Goal: Task Accomplishment & Management: Manage account settings

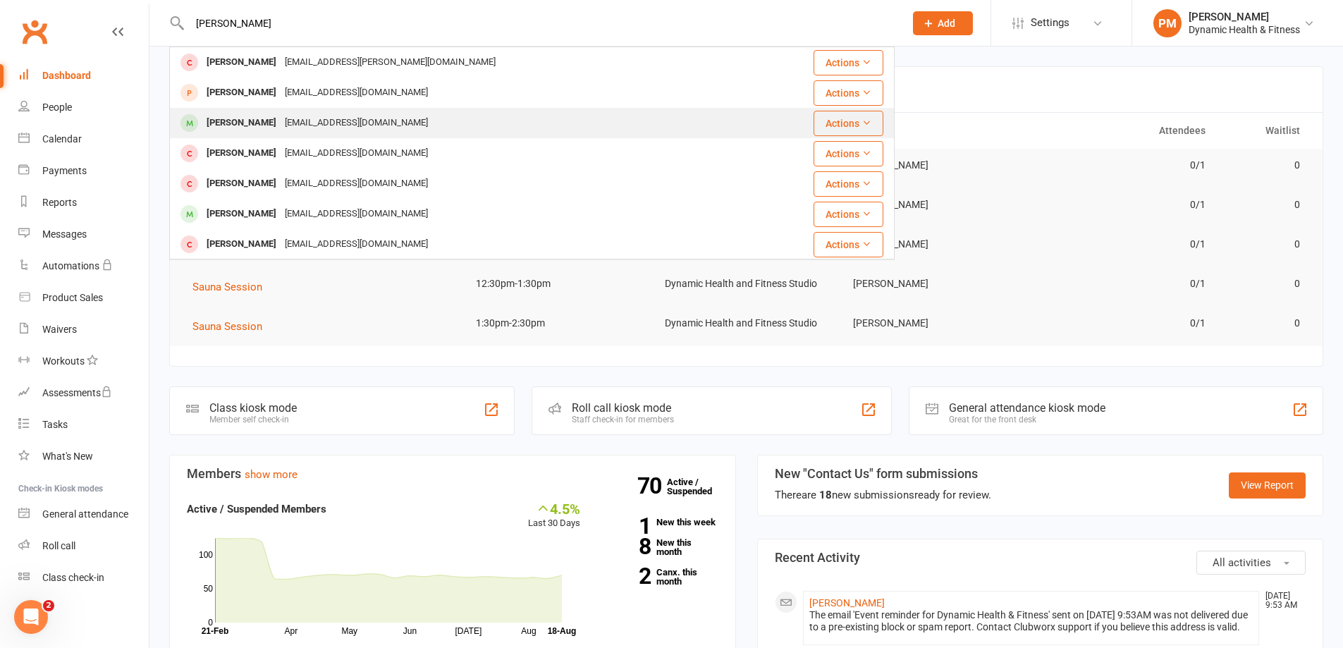
type input "[PERSON_NAME]"
drag, startPoint x: 279, startPoint y: 128, endPoint x: 265, endPoint y: 132, distance: 14.9
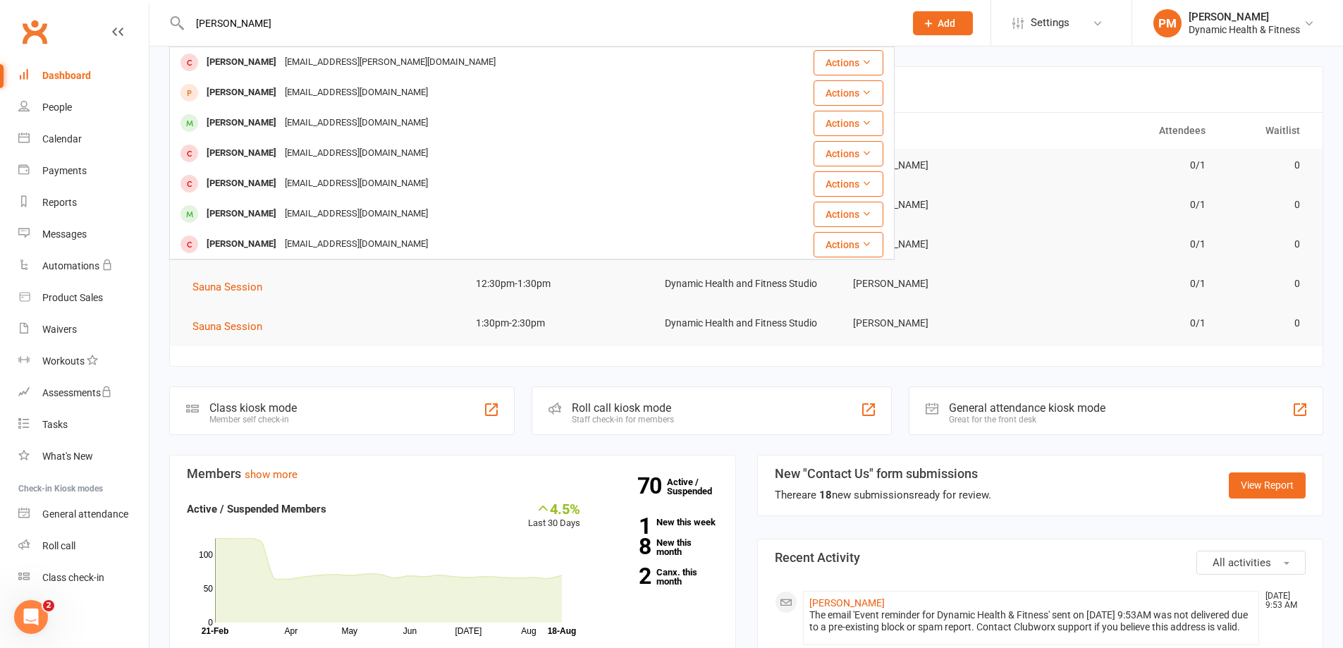
click at [280, 128] on div "[EMAIL_ADDRESS][DOMAIN_NAME]" at bounding box center [356, 123] width 152 height 20
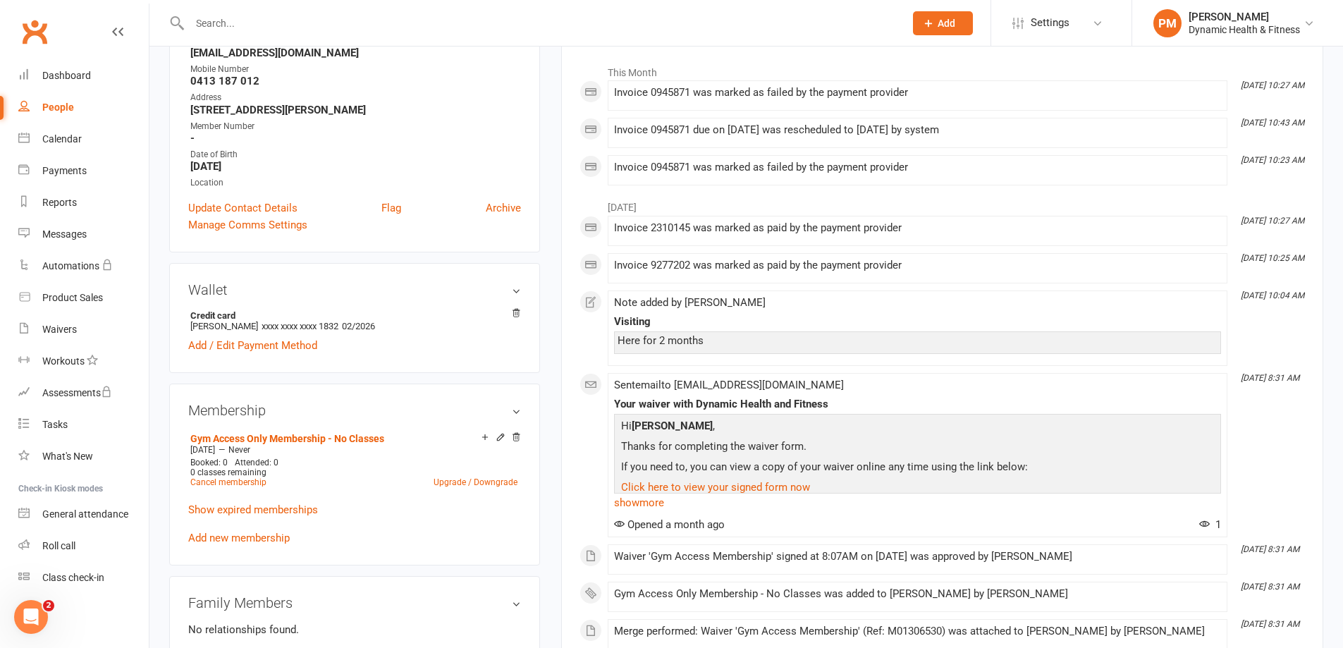
scroll to position [141, 0]
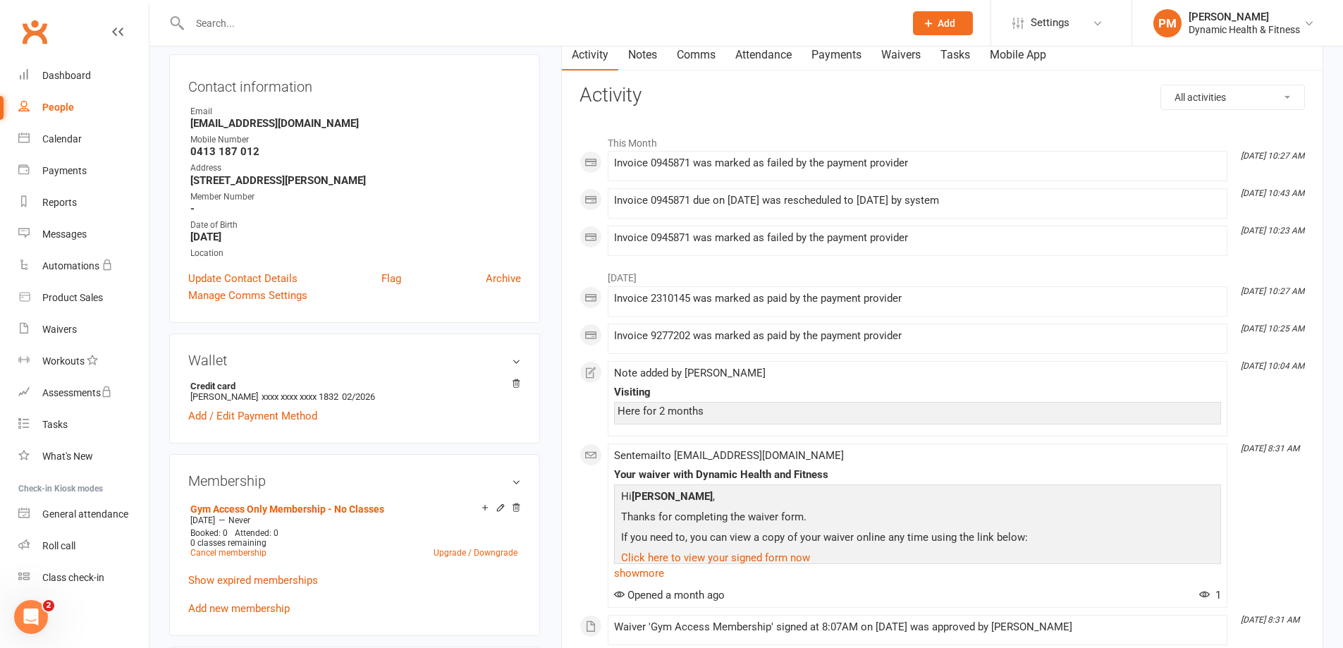
click at [860, 63] on link "Payments" at bounding box center [836, 55] width 70 height 32
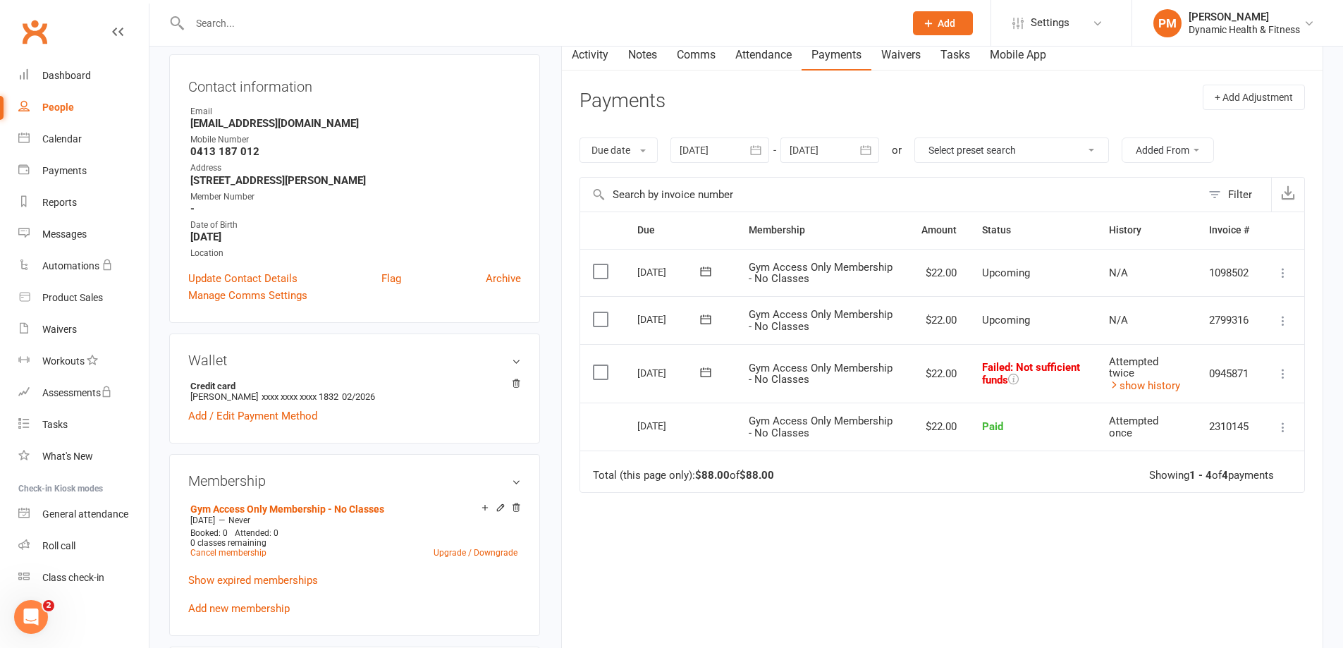
click at [588, 50] on link "Activity" at bounding box center [590, 55] width 56 height 32
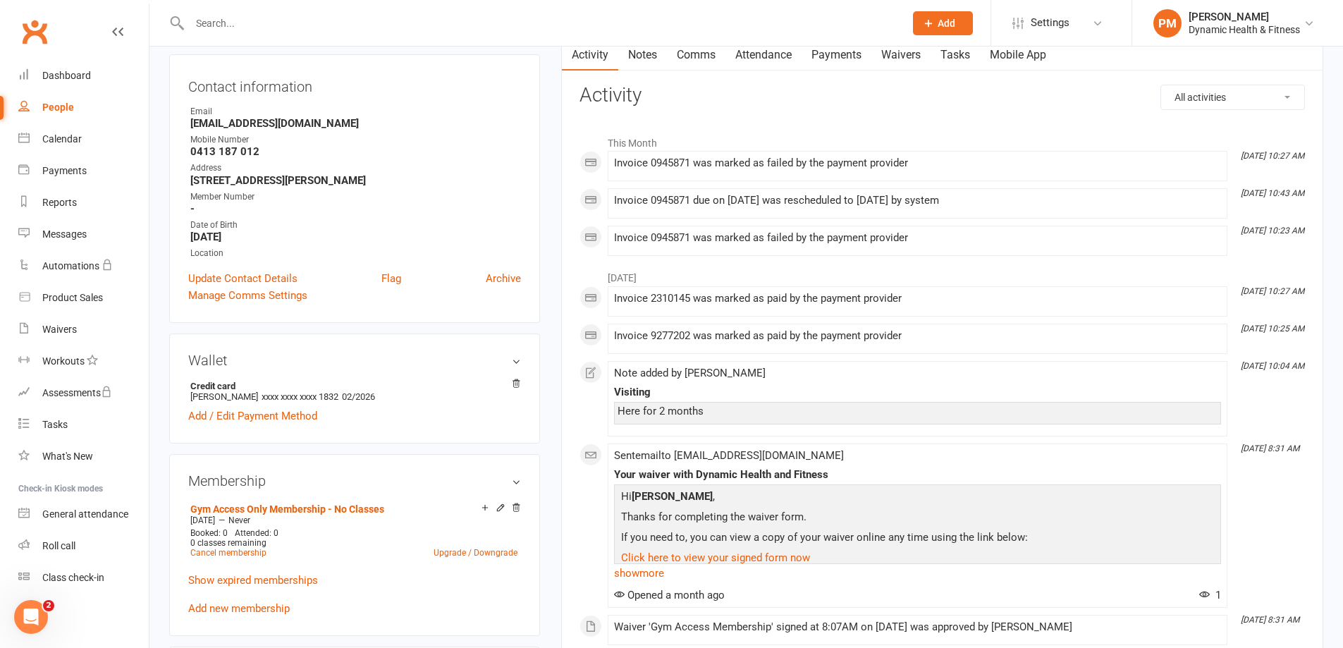
click at [228, 24] on input "text" at bounding box center [539, 23] width 709 height 20
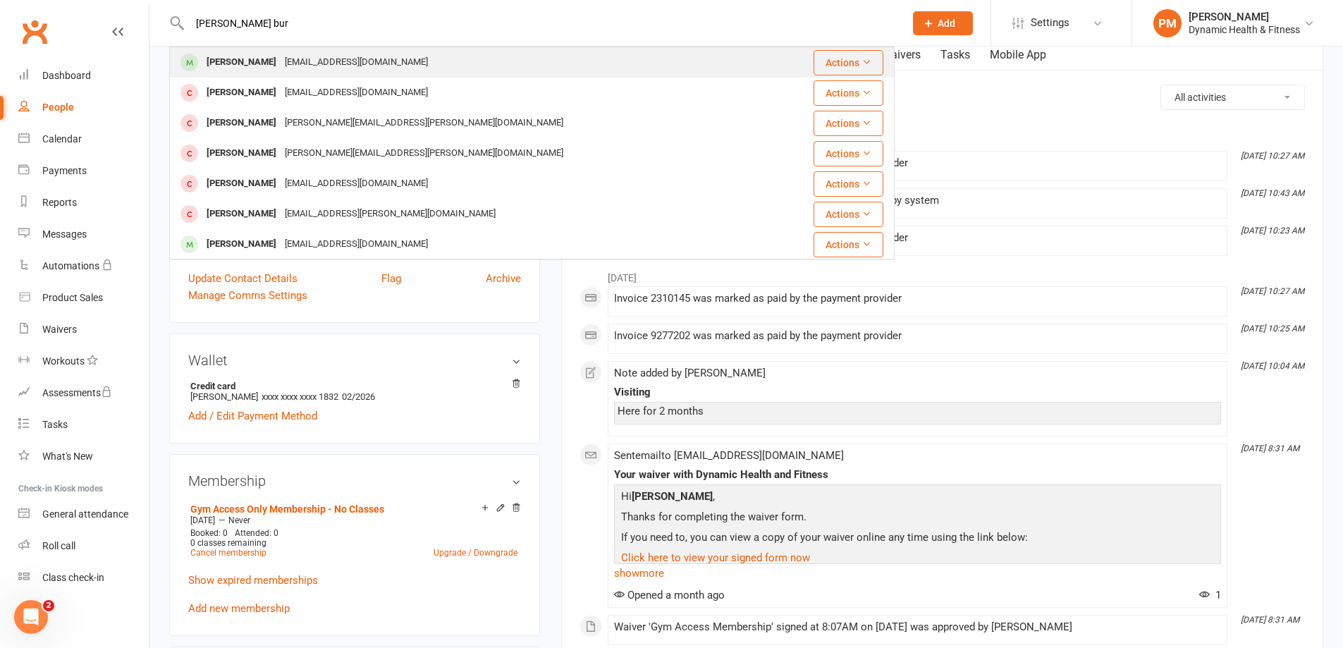
type input "[PERSON_NAME] bur"
click at [280, 59] on div "[EMAIL_ADDRESS][DOMAIN_NAME]" at bounding box center [356, 62] width 152 height 20
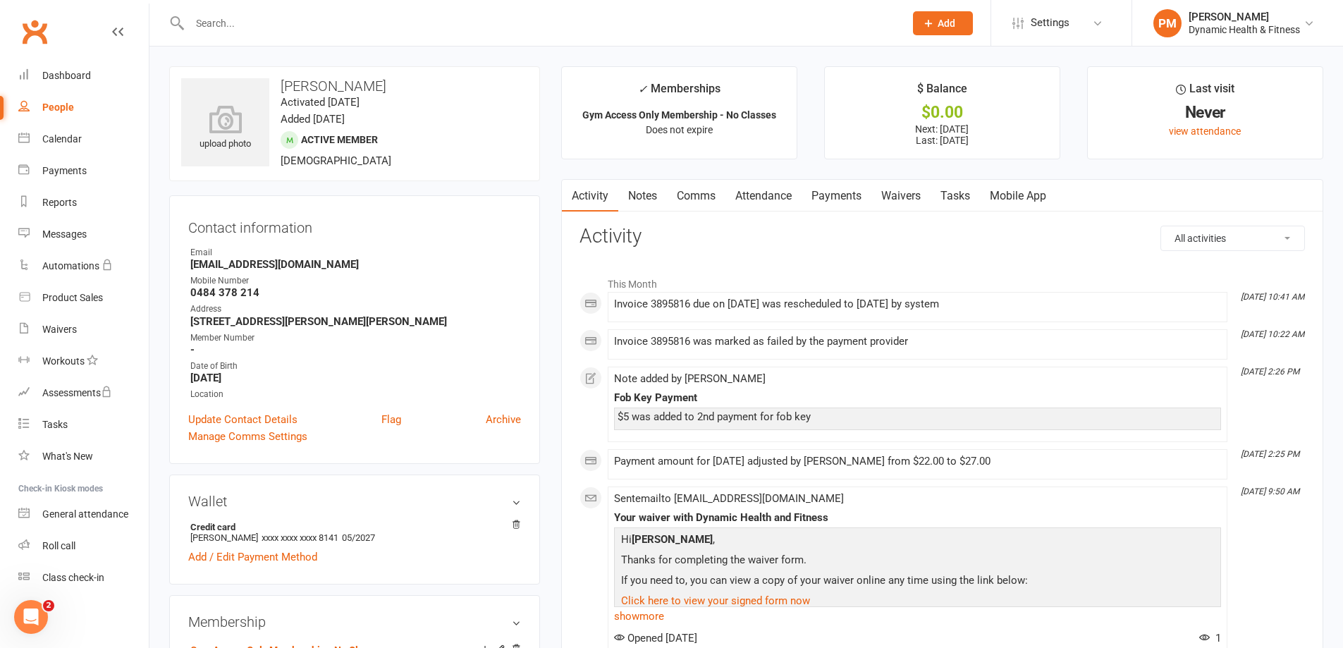
click at [814, 196] on link "Payments" at bounding box center [836, 196] width 70 height 32
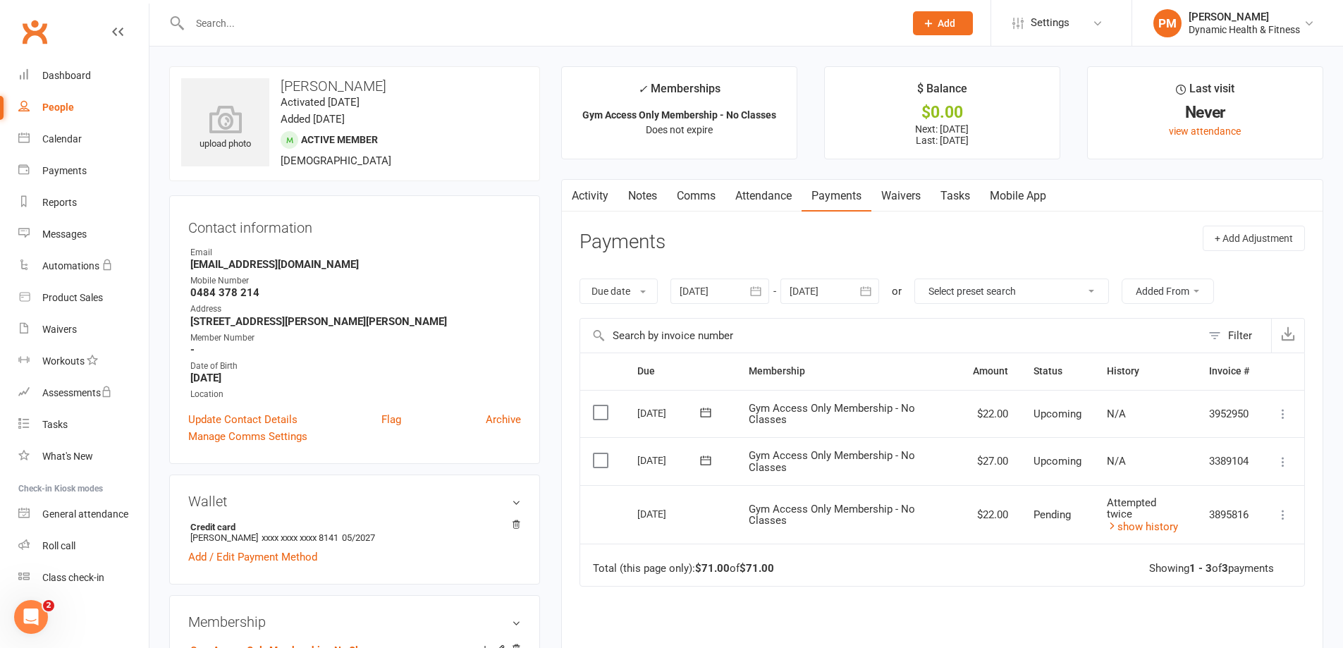
click at [242, 15] on input "text" at bounding box center [539, 23] width 709 height 20
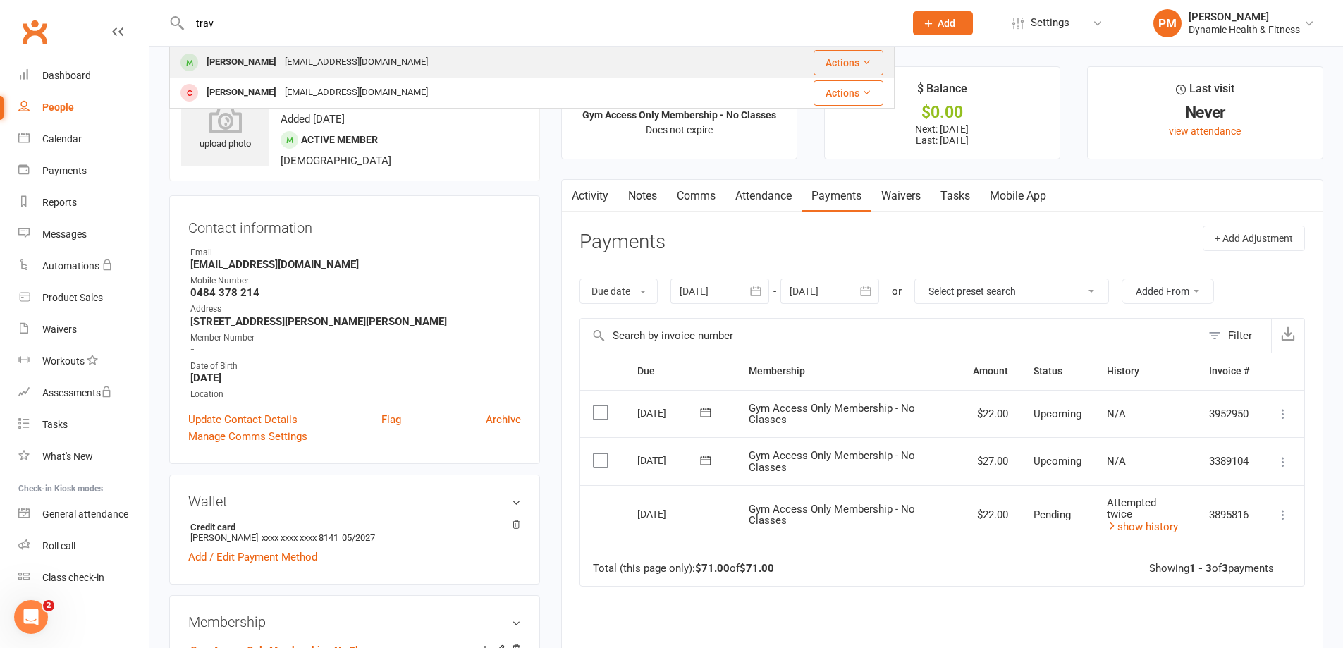
type input "trav"
click at [280, 61] on div "[EMAIL_ADDRESS][DOMAIN_NAME]" at bounding box center [356, 62] width 152 height 20
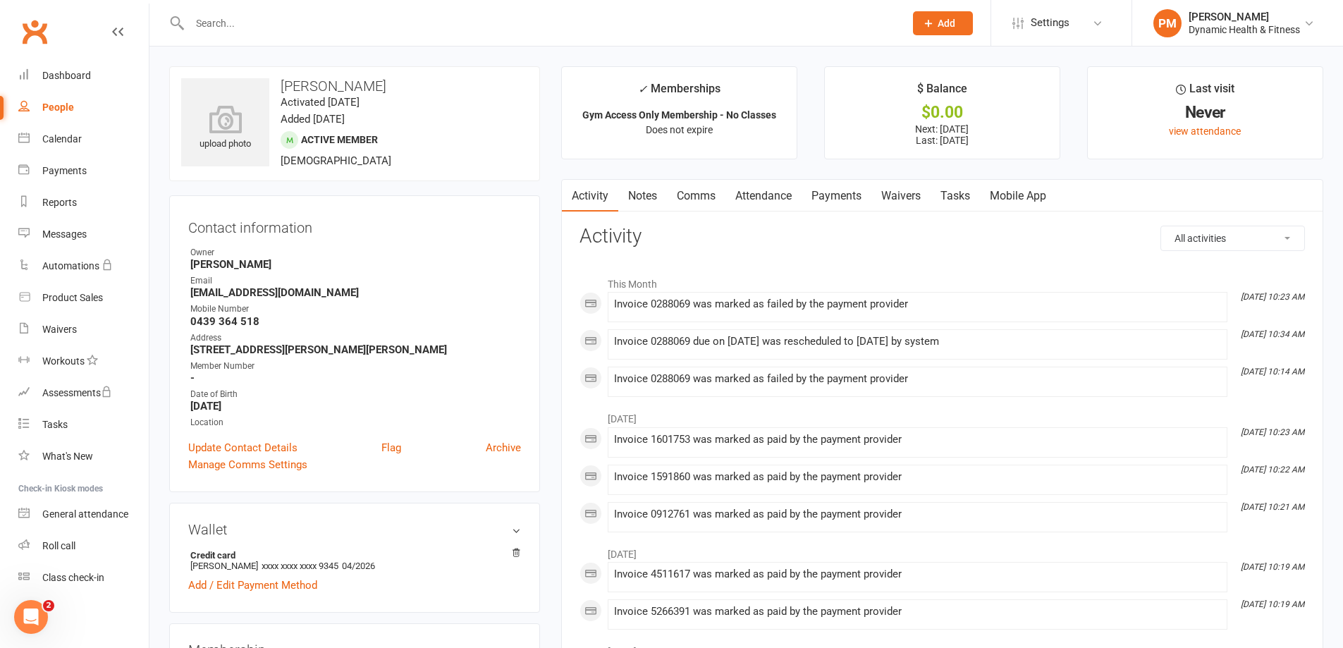
click at [224, 19] on input "text" at bounding box center [539, 23] width 709 height 20
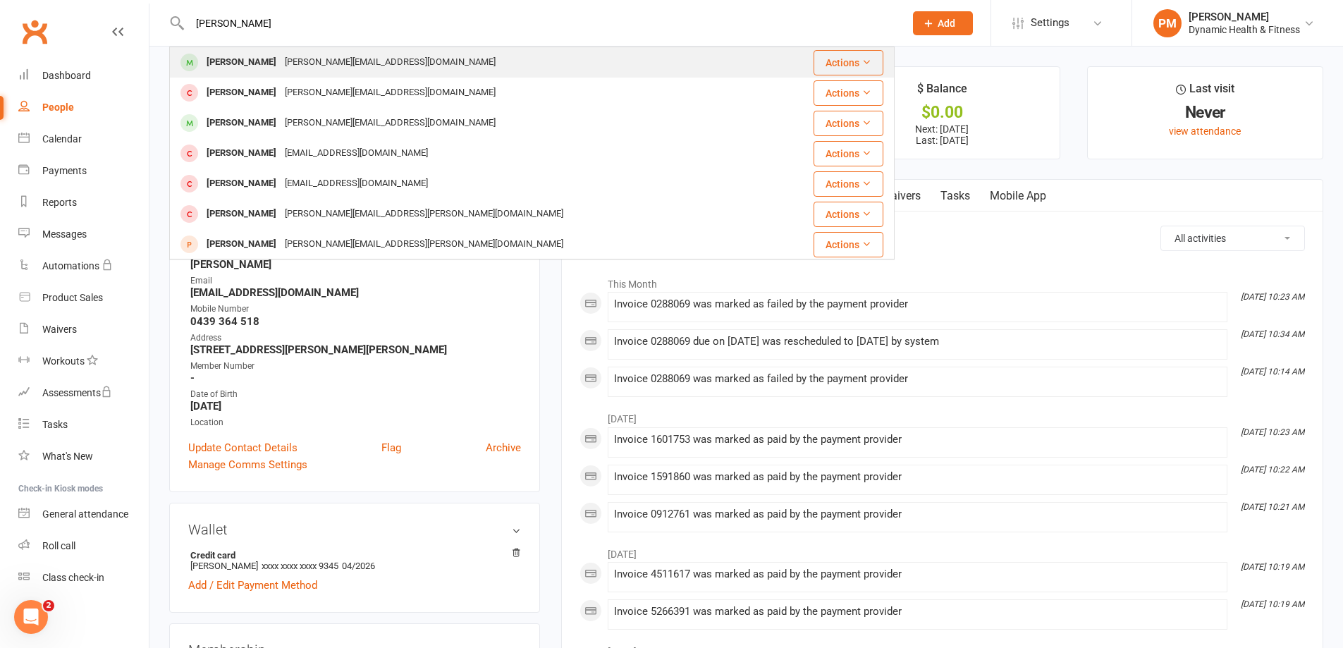
type input "[PERSON_NAME]"
click at [280, 67] on div "[PERSON_NAME][EMAIL_ADDRESS][DOMAIN_NAME]" at bounding box center [389, 62] width 219 height 20
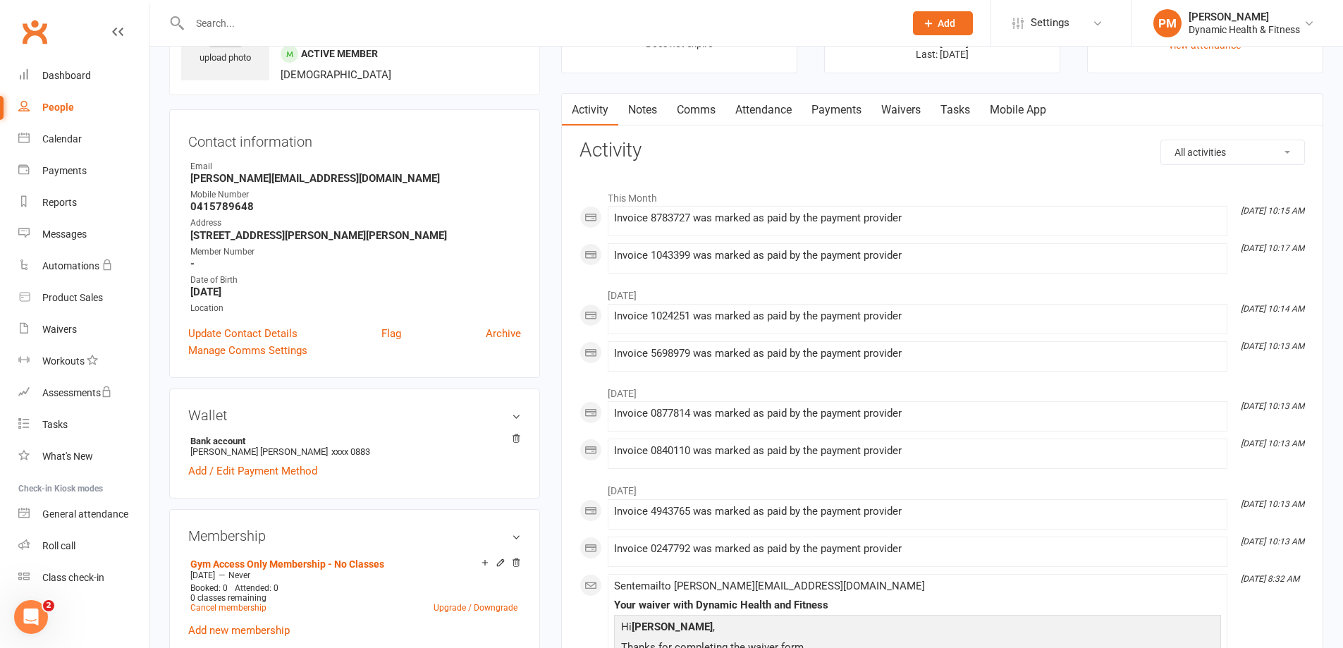
scroll to position [282, 0]
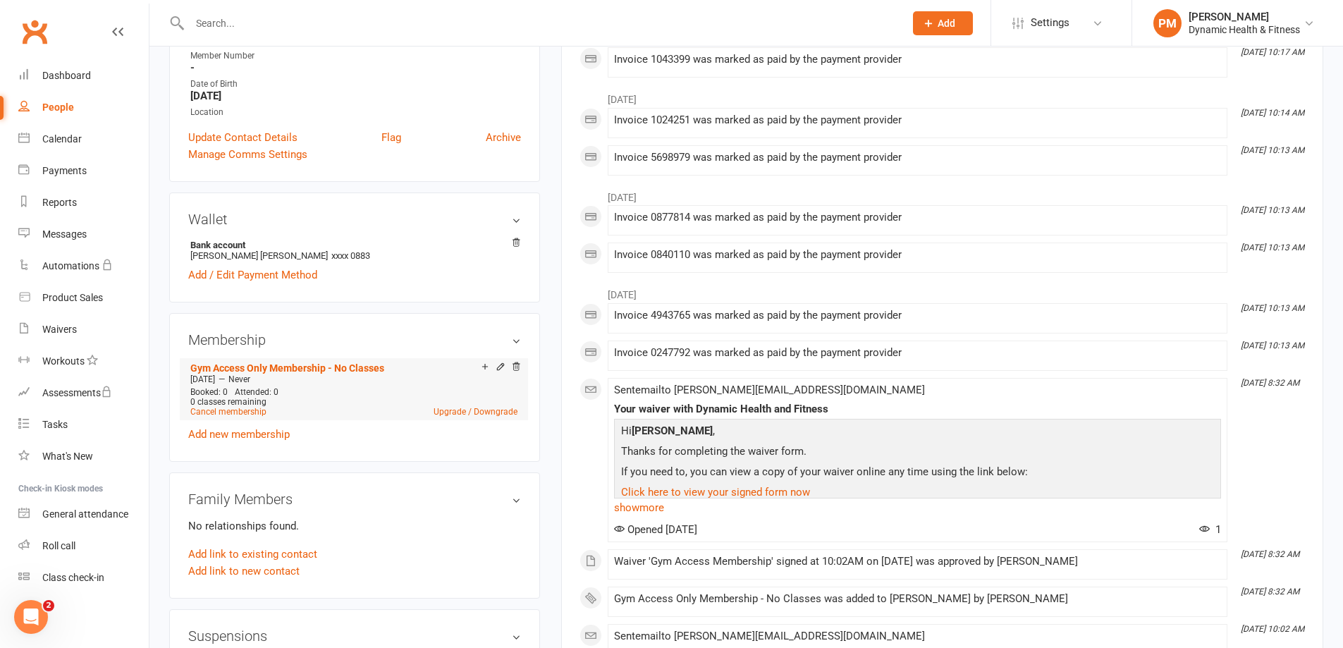
click at [249, 419] on li "Gym Access Only Membership - No Classes [DATE] — Never Booked: 0 Attended: 0 0 …" at bounding box center [354, 389] width 334 height 62
click at [248, 409] on link "Cancel membership" at bounding box center [228, 412] width 76 height 10
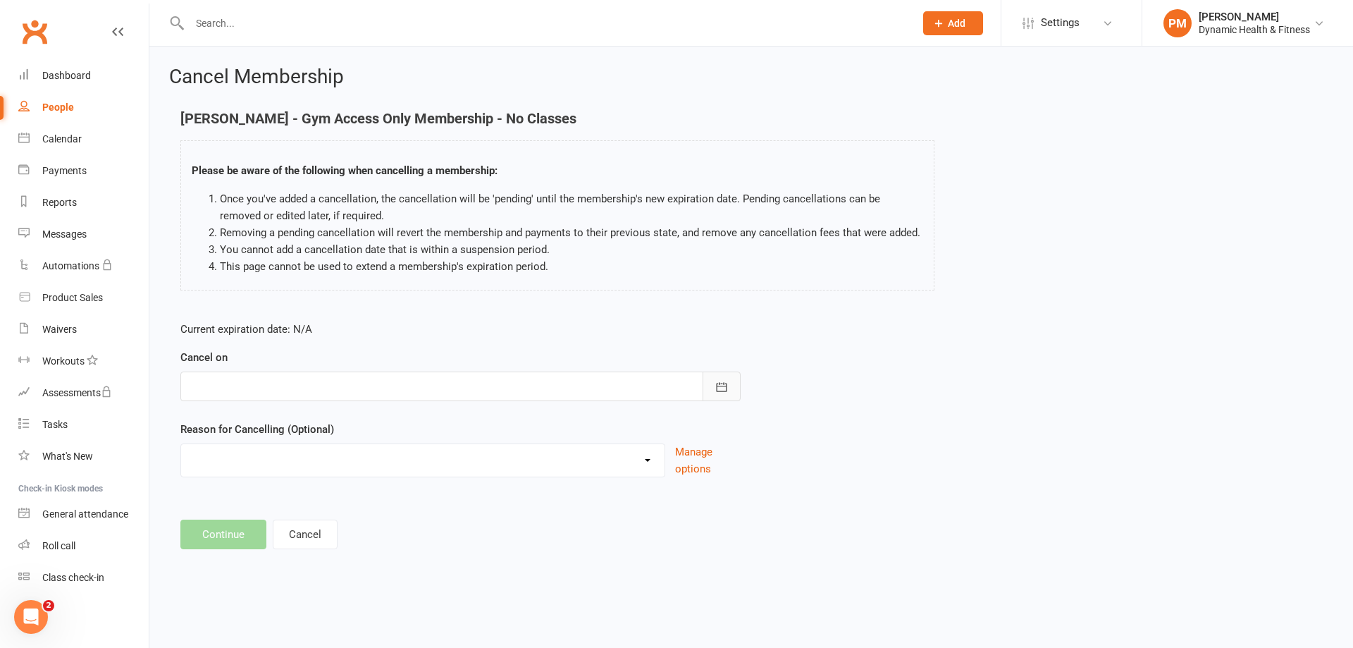
click at [722, 386] on icon "button" at bounding box center [722, 387] width 14 height 14
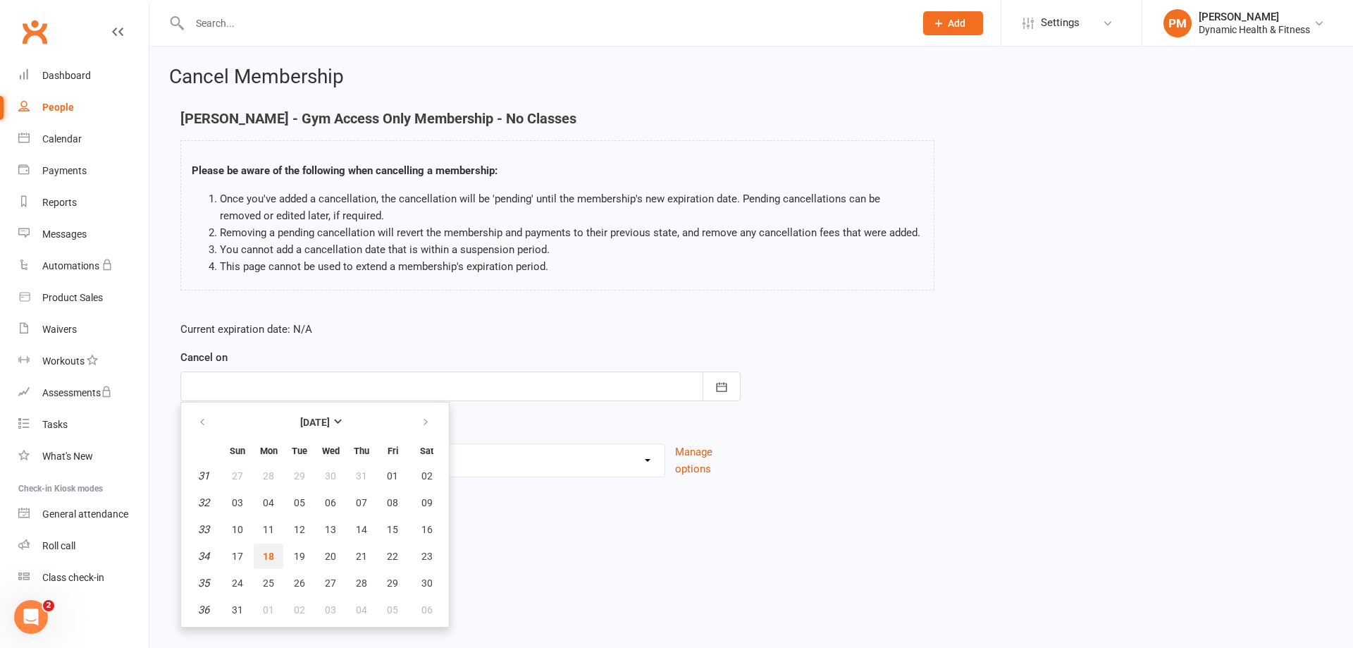
click at [267, 555] on span "18" at bounding box center [268, 555] width 11 height 11
type input "[DATE]"
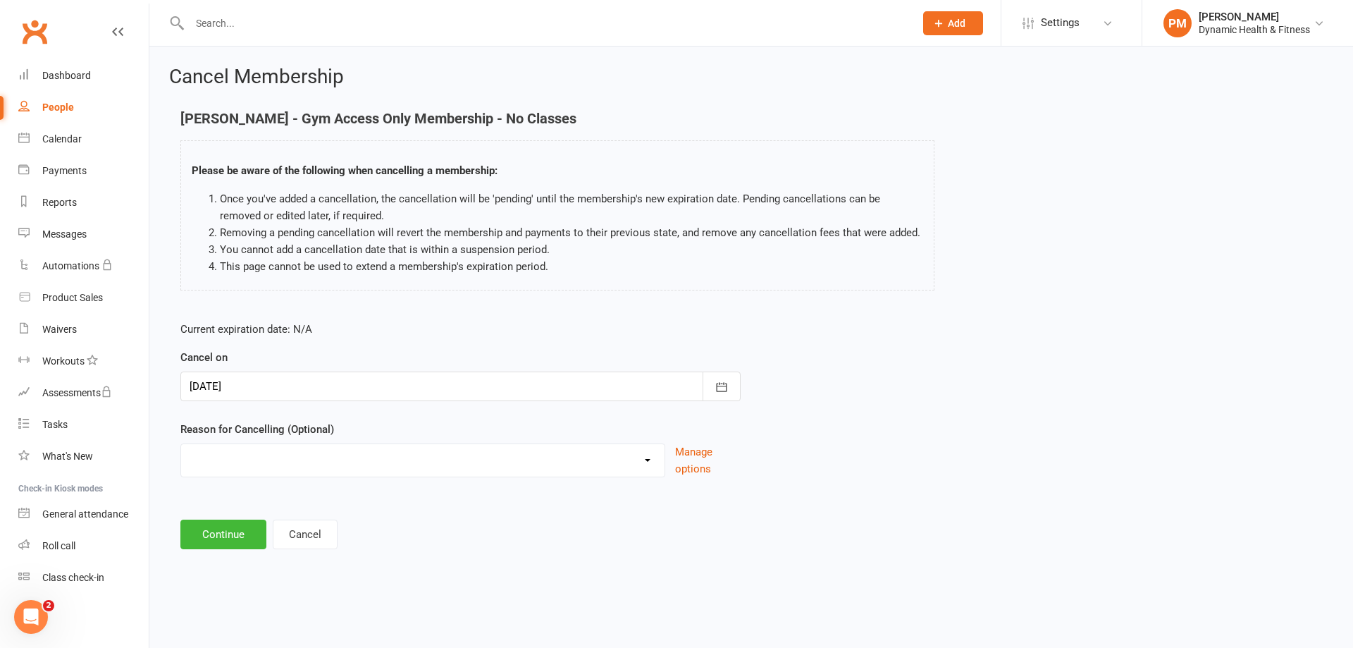
click at [224, 462] on select "Holiday Injury Other reason" at bounding box center [422, 458] width 483 height 28
select select "2"
click at [181, 460] on select "Holiday Injury Other reason" at bounding box center [422, 458] width 483 height 28
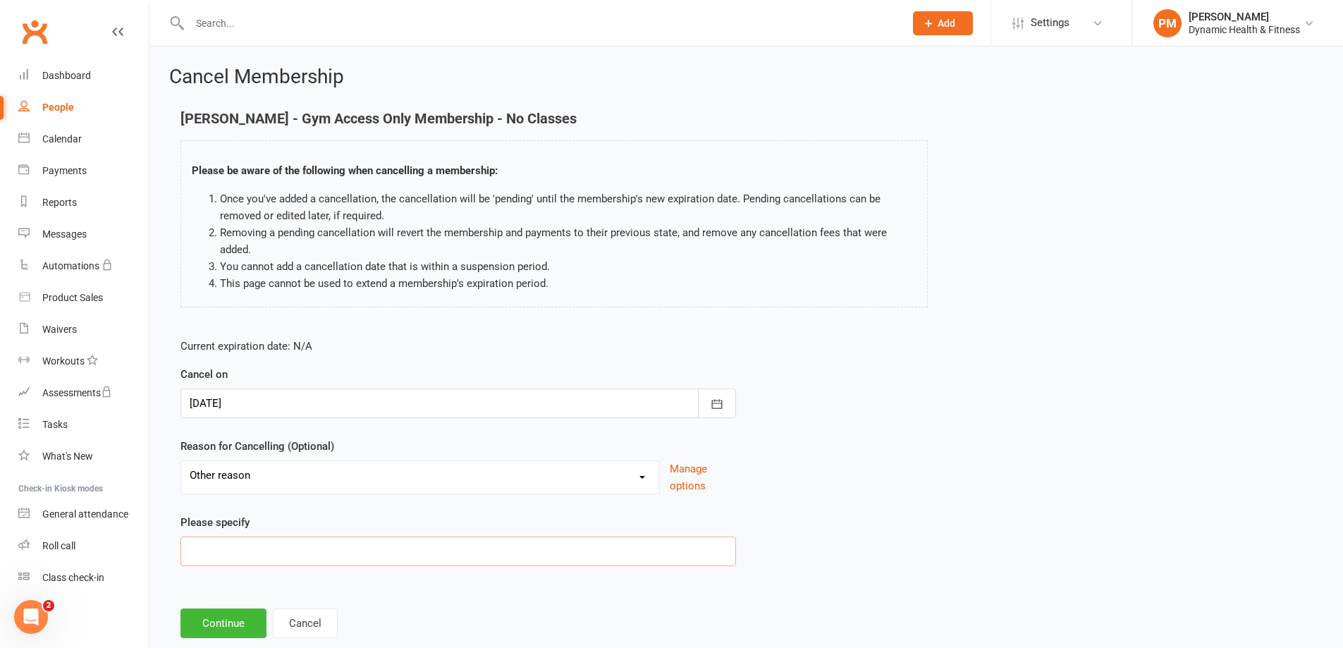
click at [236, 544] on input at bounding box center [457, 551] width 555 height 30
type input "no longer using"
click at [249, 629] on button "Continue" at bounding box center [223, 623] width 86 height 30
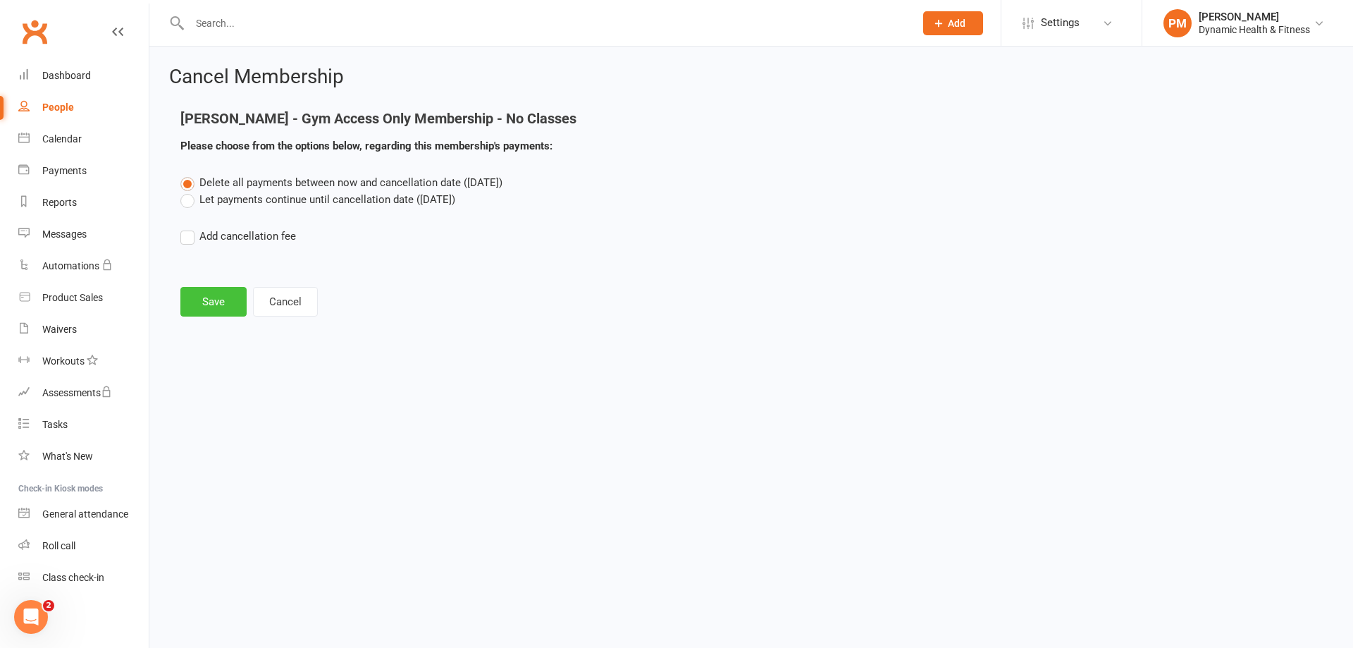
click at [220, 297] on button "Save" at bounding box center [213, 302] width 66 height 30
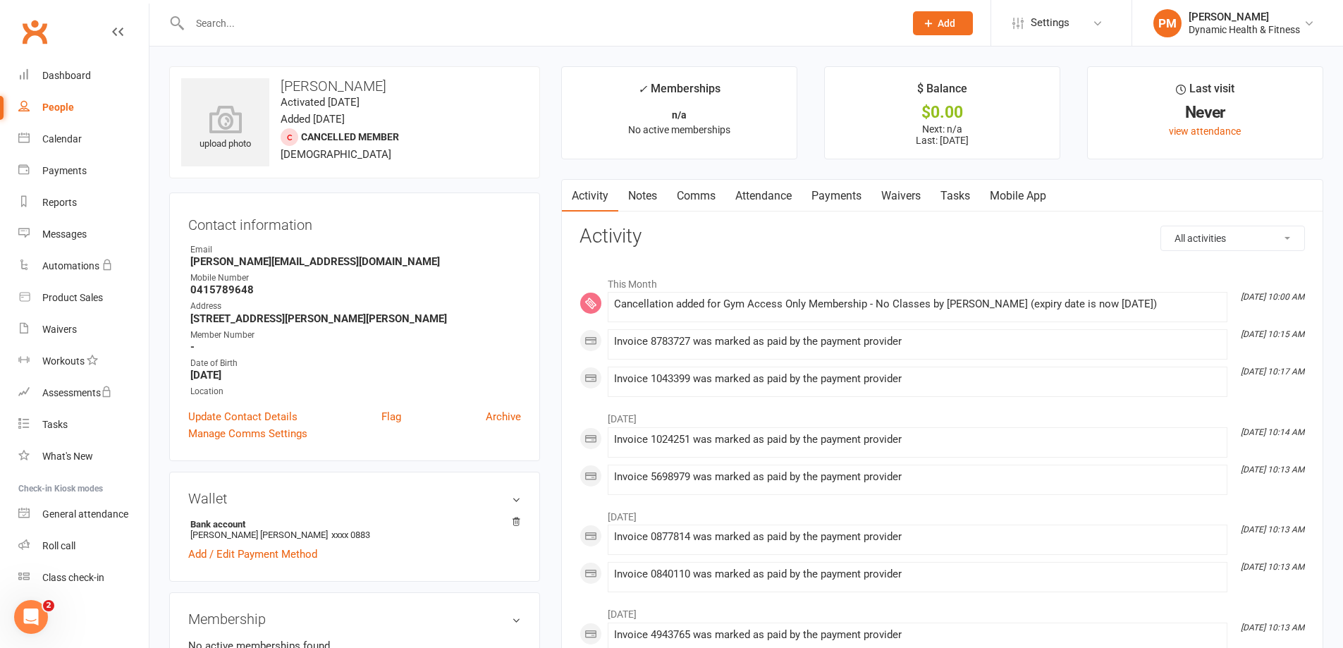
click at [235, 24] on input "text" at bounding box center [539, 23] width 709 height 20
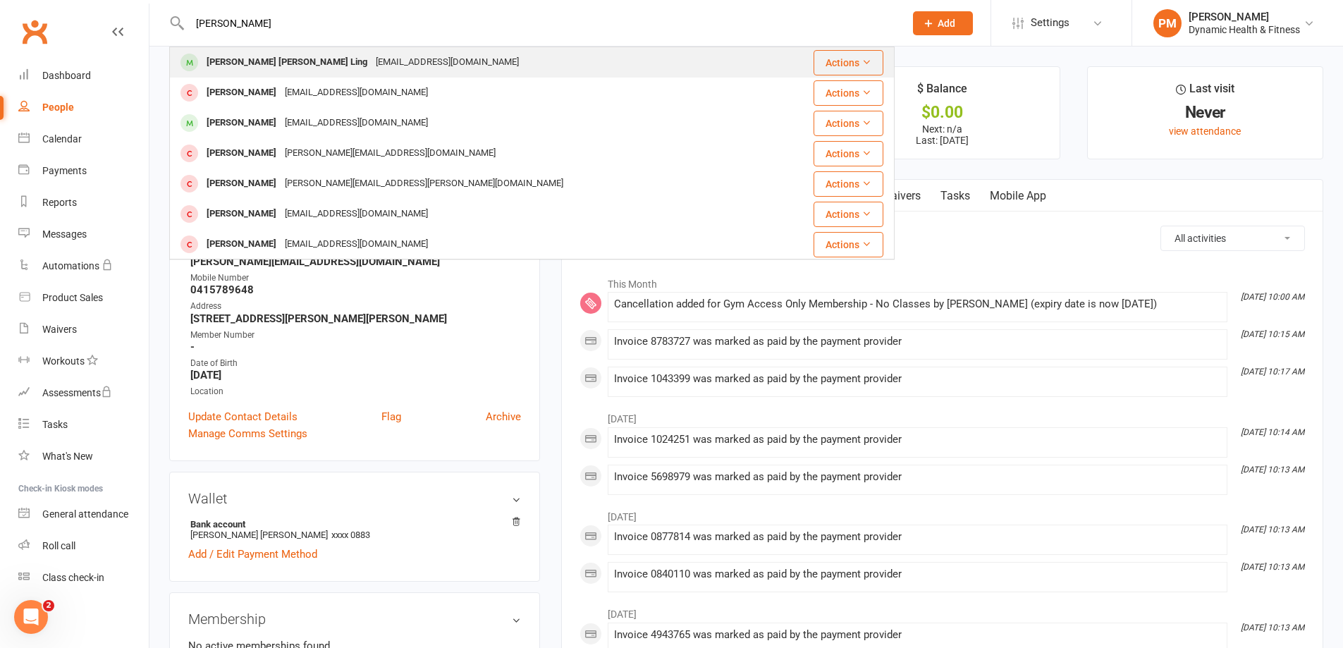
type input "[PERSON_NAME]"
click at [371, 56] on div "[EMAIL_ADDRESS][DOMAIN_NAME]" at bounding box center [447, 62] width 152 height 20
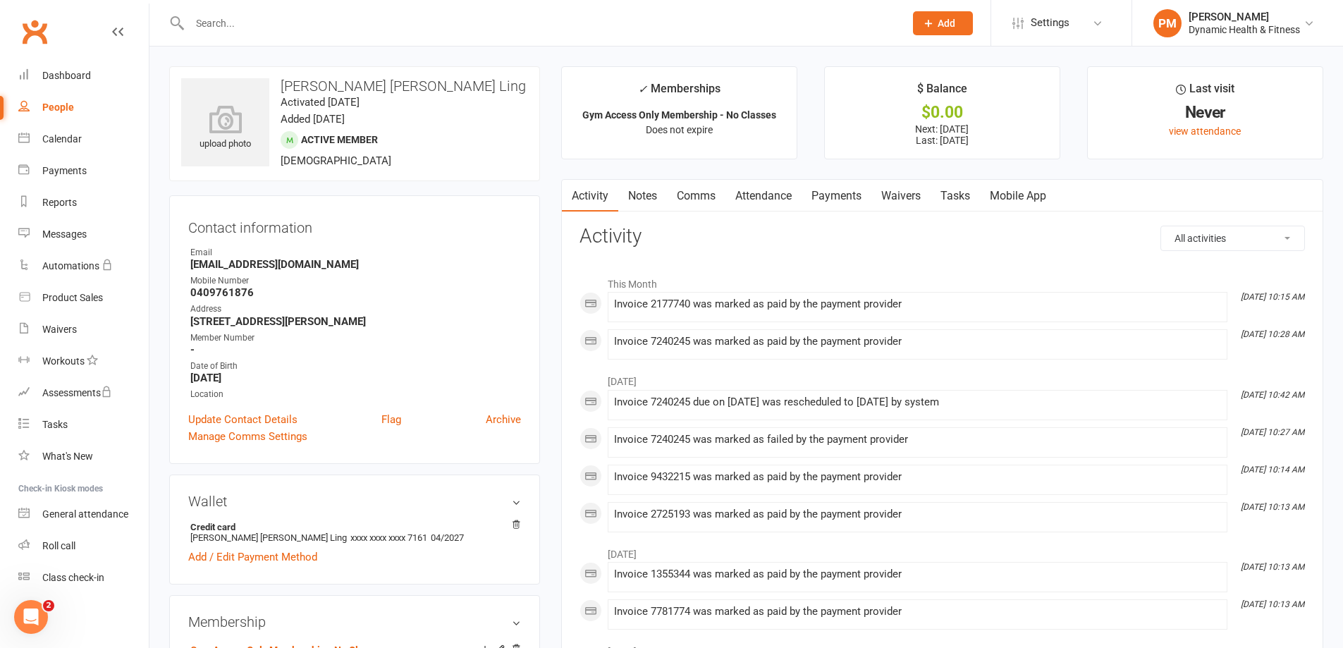
click at [252, 17] on input "text" at bounding box center [539, 23] width 709 height 20
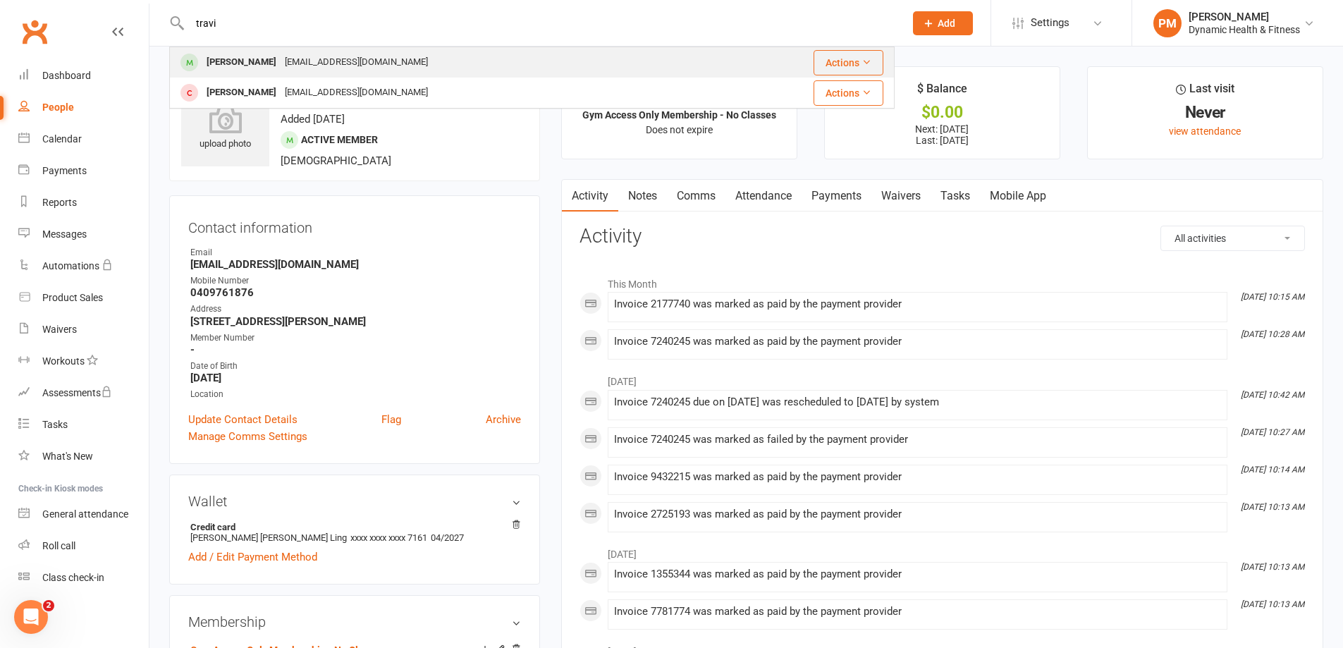
type input "travi"
click at [288, 65] on div "[EMAIL_ADDRESS][DOMAIN_NAME]" at bounding box center [356, 62] width 152 height 20
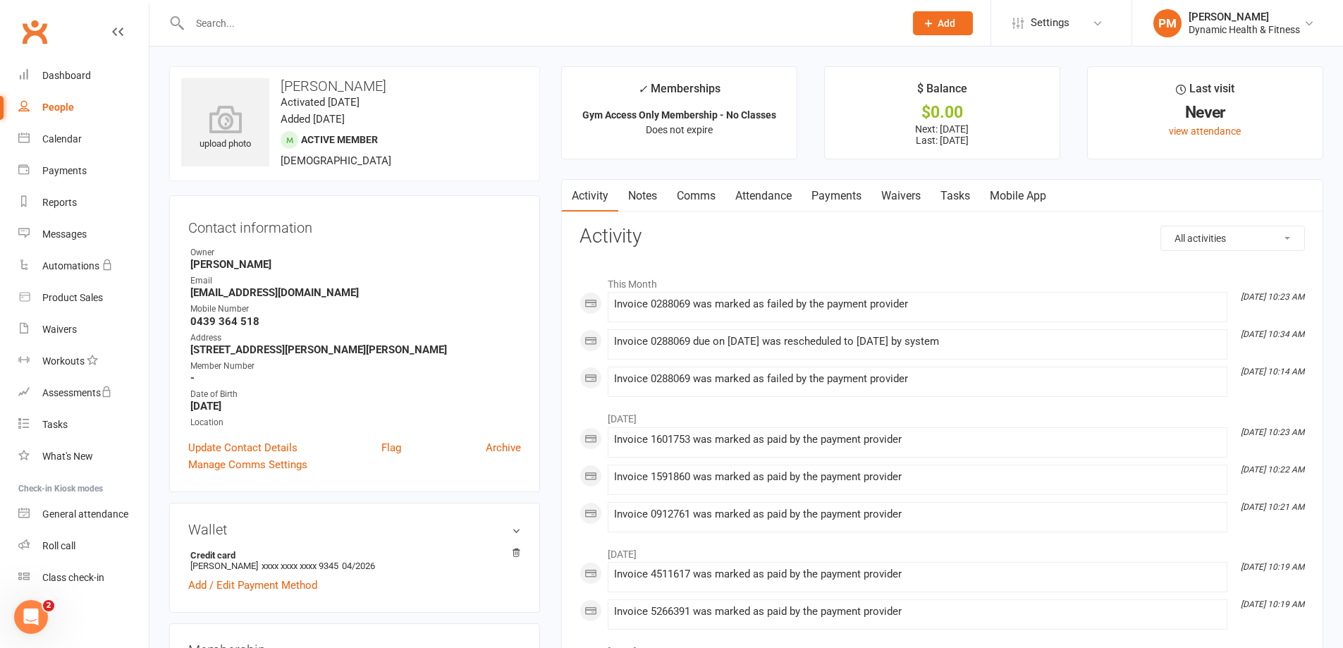
click at [233, 27] on input "text" at bounding box center [539, 23] width 709 height 20
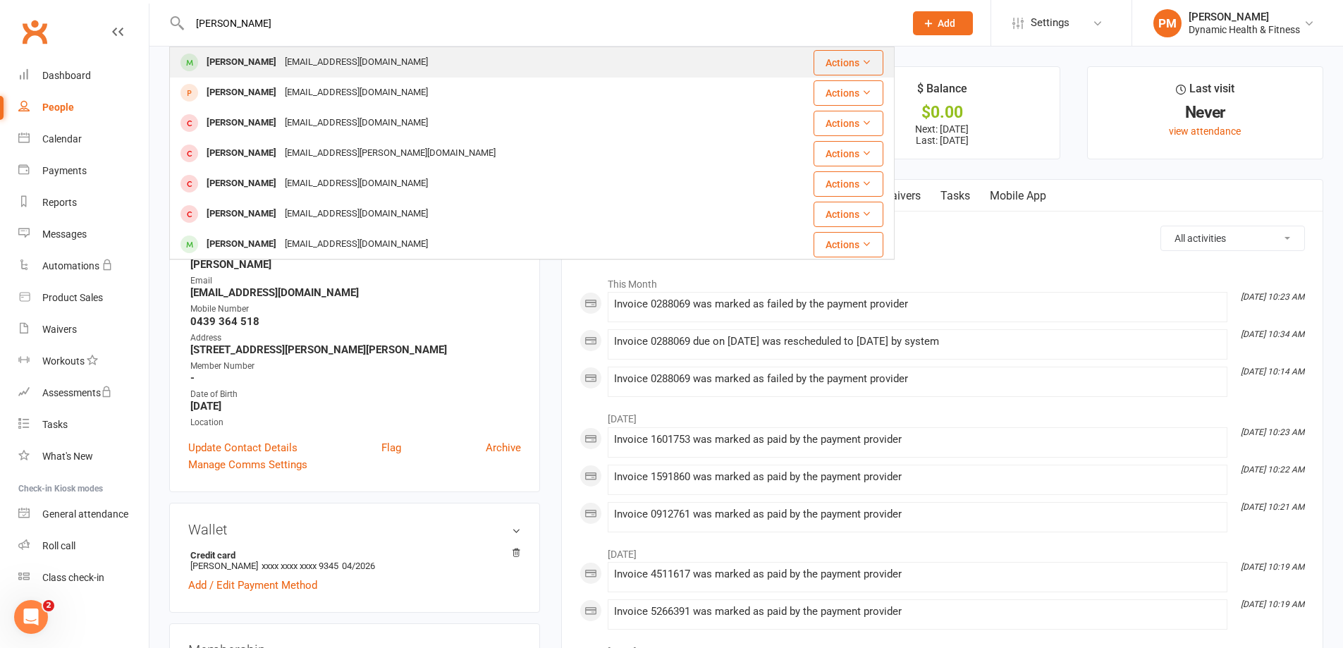
type input "[PERSON_NAME]"
click at [266, 73] on div "[PERSON_NAME]" at bounding box center [241, 62] width 78 height 20
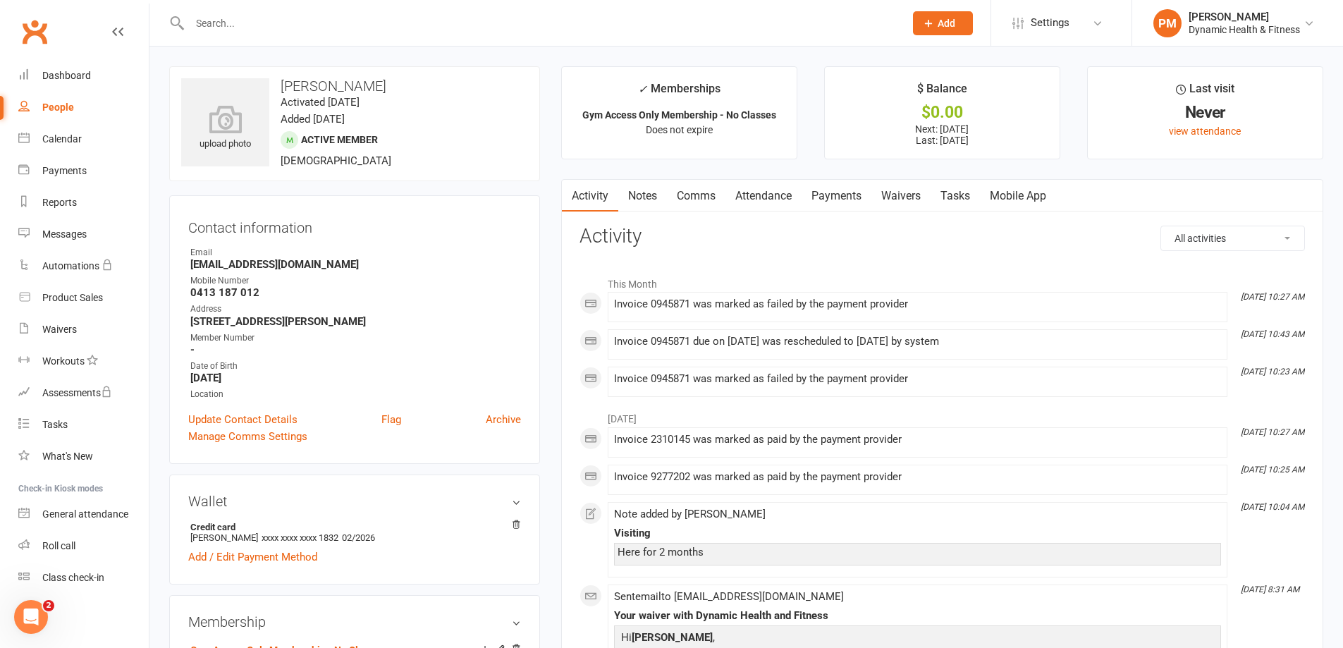
click at [85, 80] on link "Dashboard" at bounding box center [83, 76] width 130 height 32
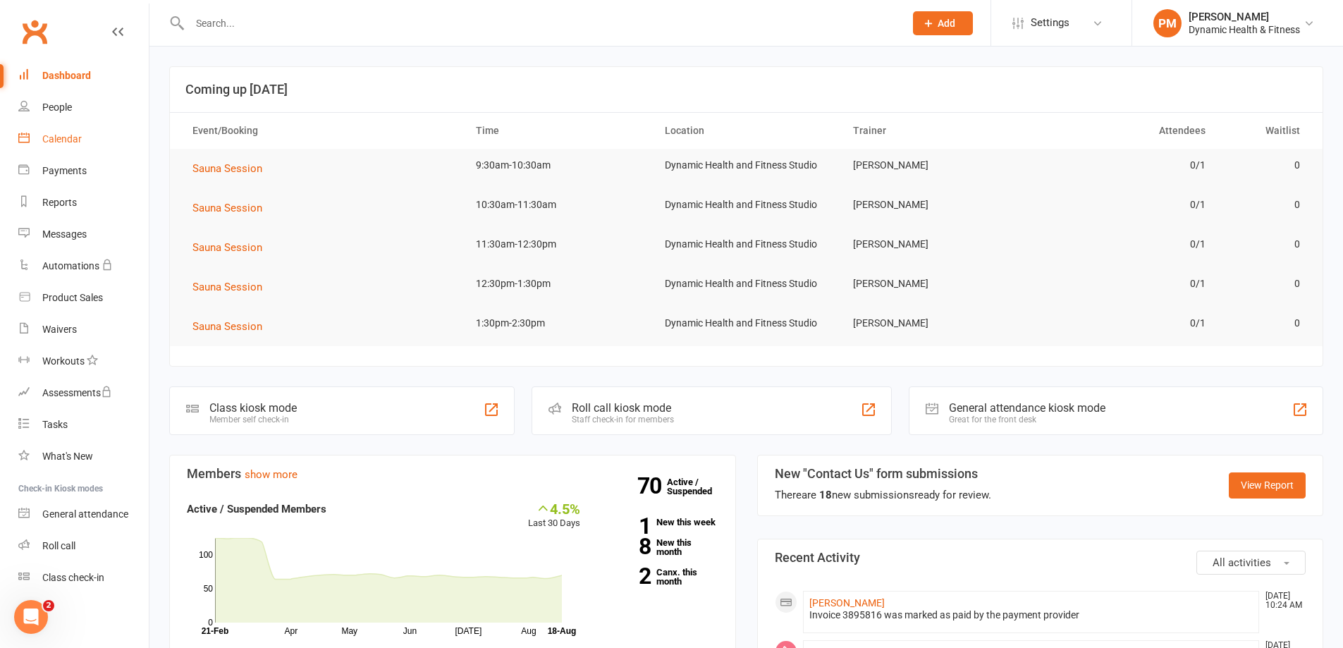
click at [66, 143] on div "Calendar" at bounding box center [61, 138] width 39 height 11
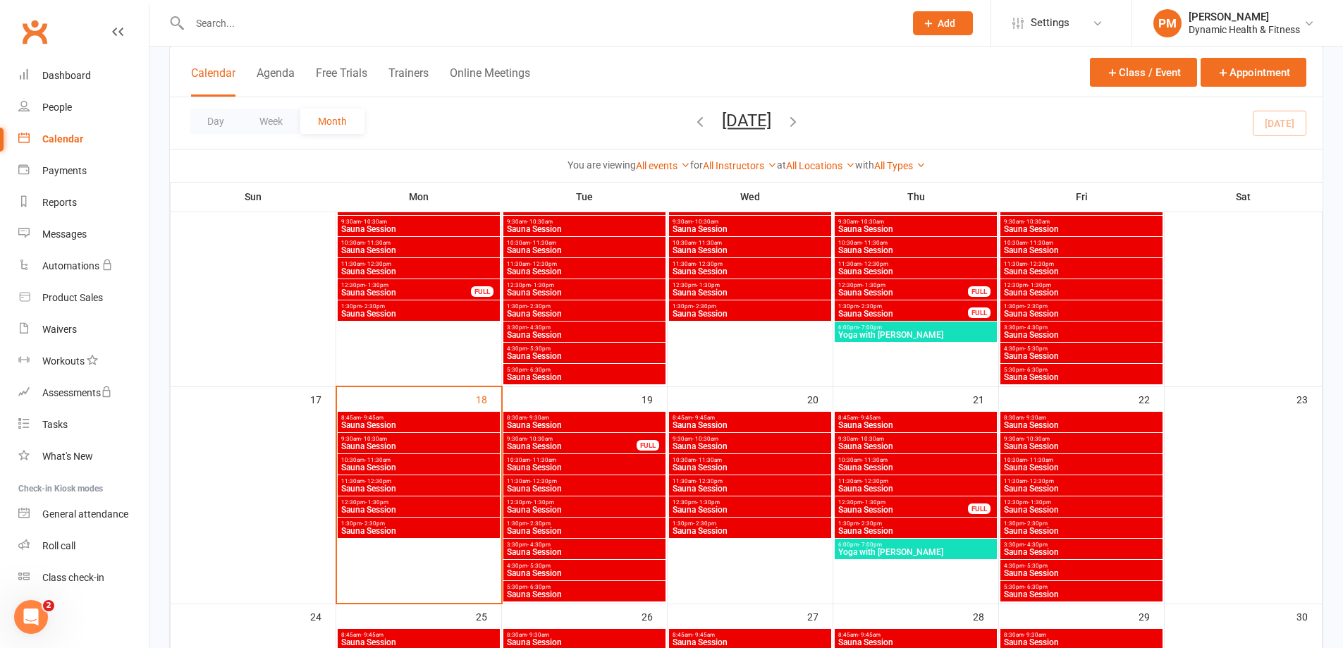
scroll to position [564, 0]
